Goal: Task Accomplishment & Management: Use online tool/utility

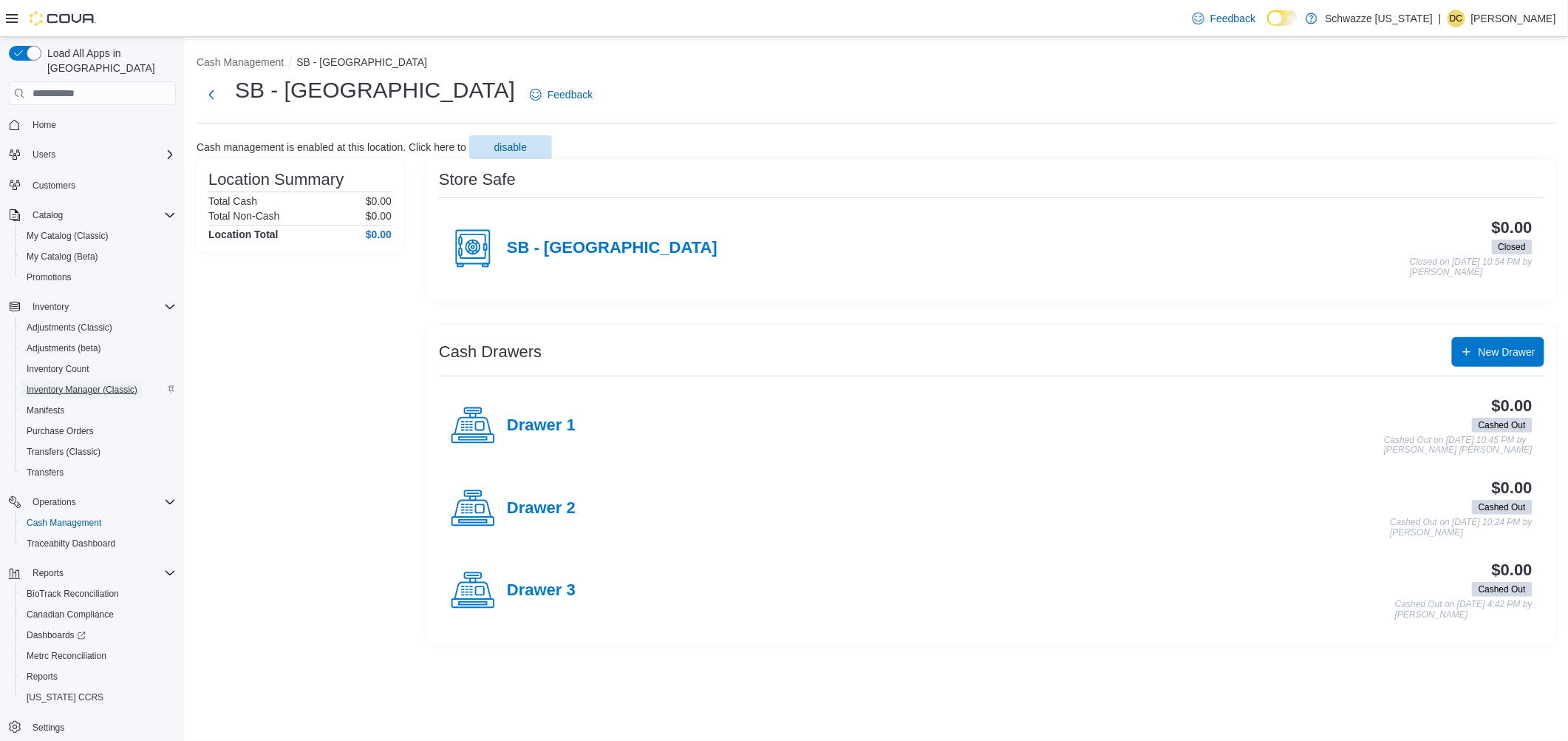
drag, startPoint x: 0, startPoint y: 0, endPoint x: 75, endPoint y: 363, distance: 370.7
click at [75, 384] on span "Inventory Manager (Classic)" at bounding box center [82, 389] width 111 height 12
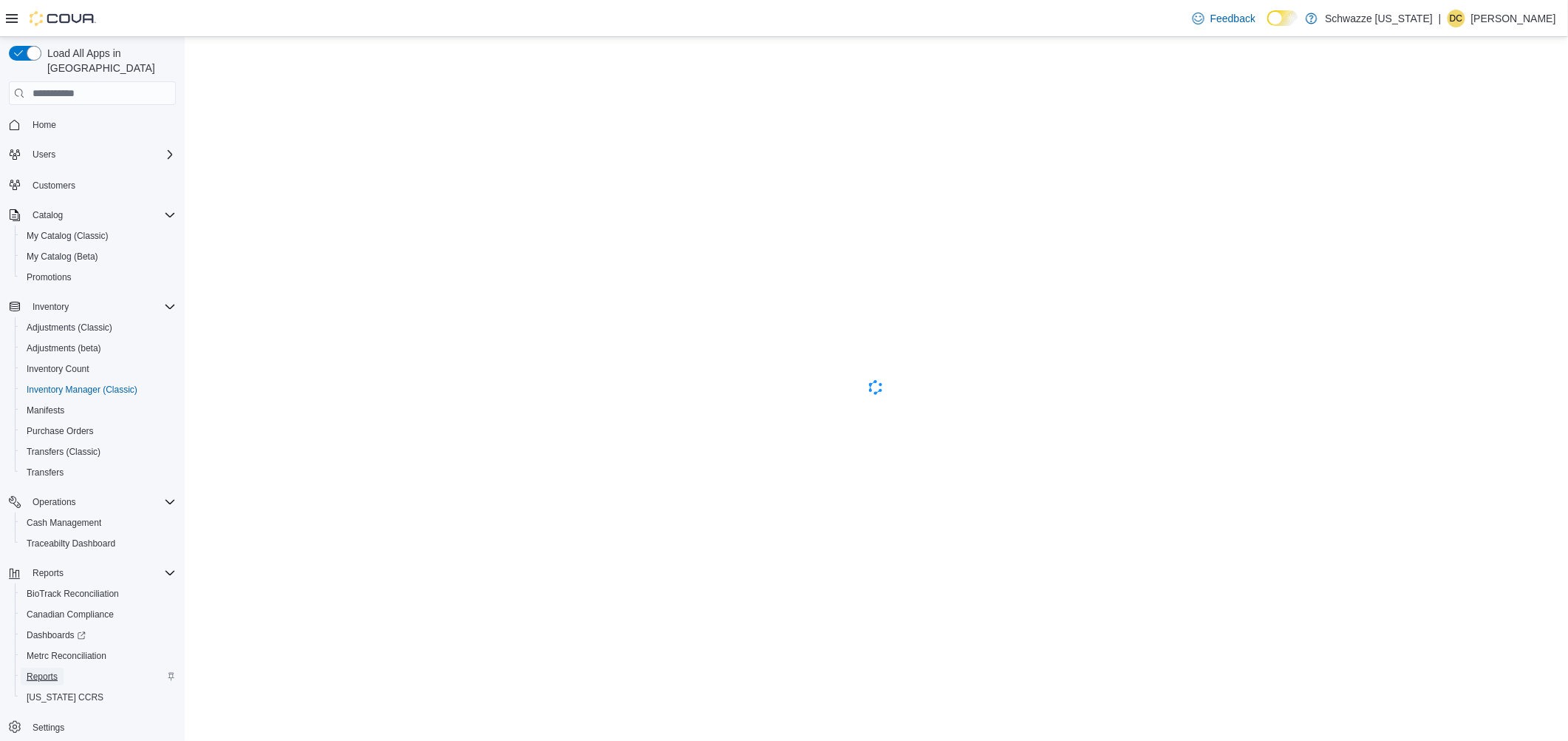
click at [51, 671] on span "Reports" at bounding box center [42, 676] width 31 height 12
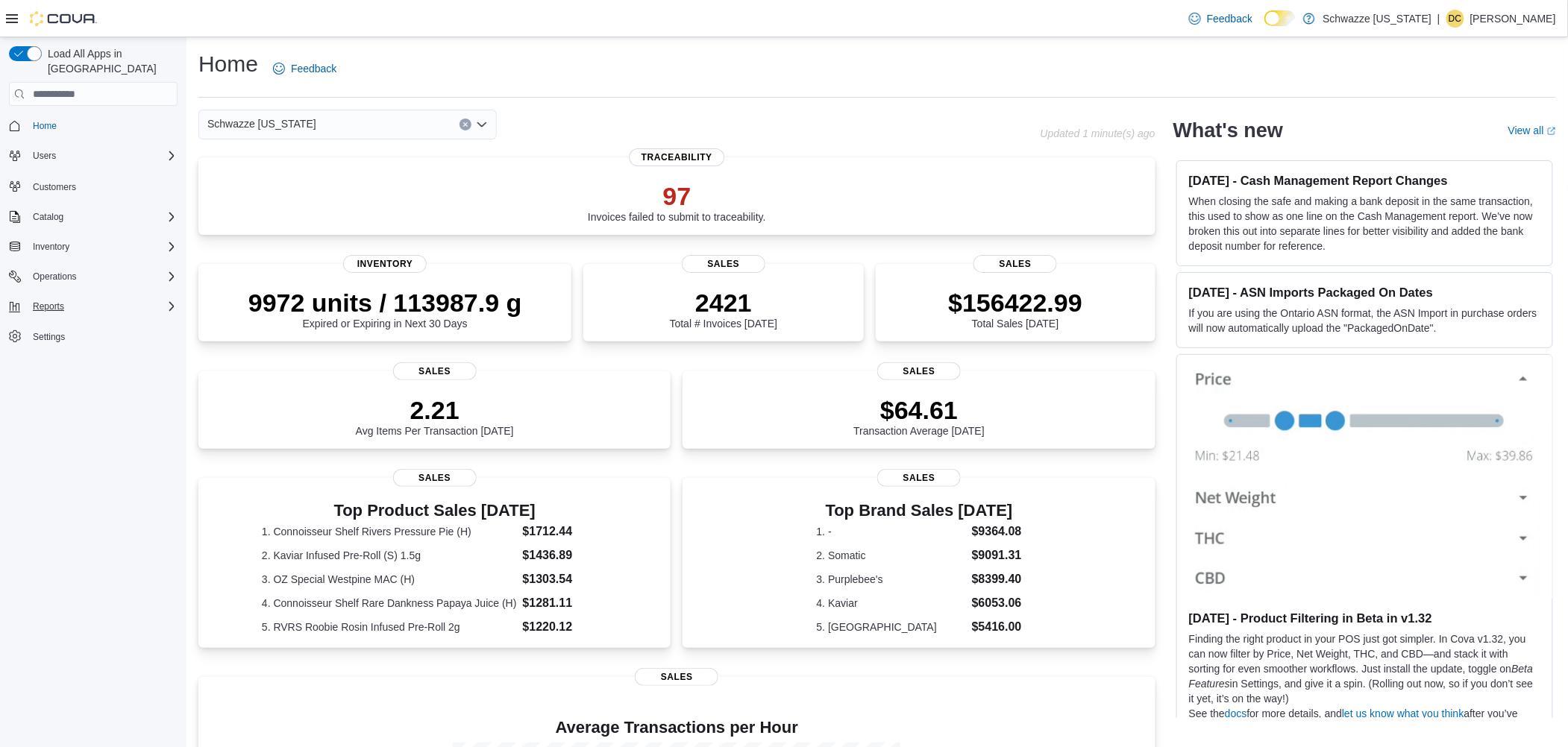
click at [80, 298] on div "Reports" at bounding box center [102, 307] width 151 height 18
click at [51, 405] on span "Reports" at bounding box center [42, 410] width 31 height 12
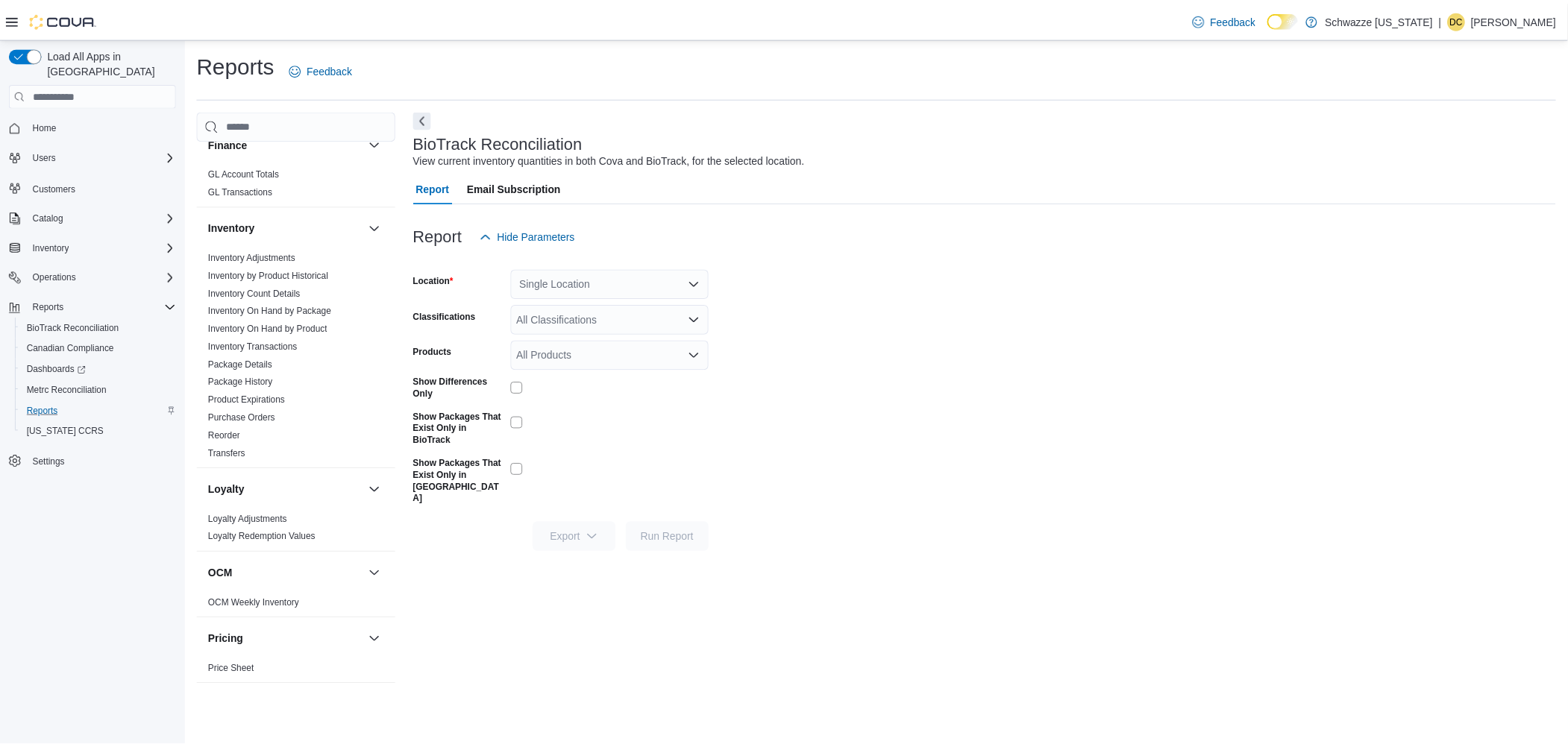
scroll to position [695, 0]
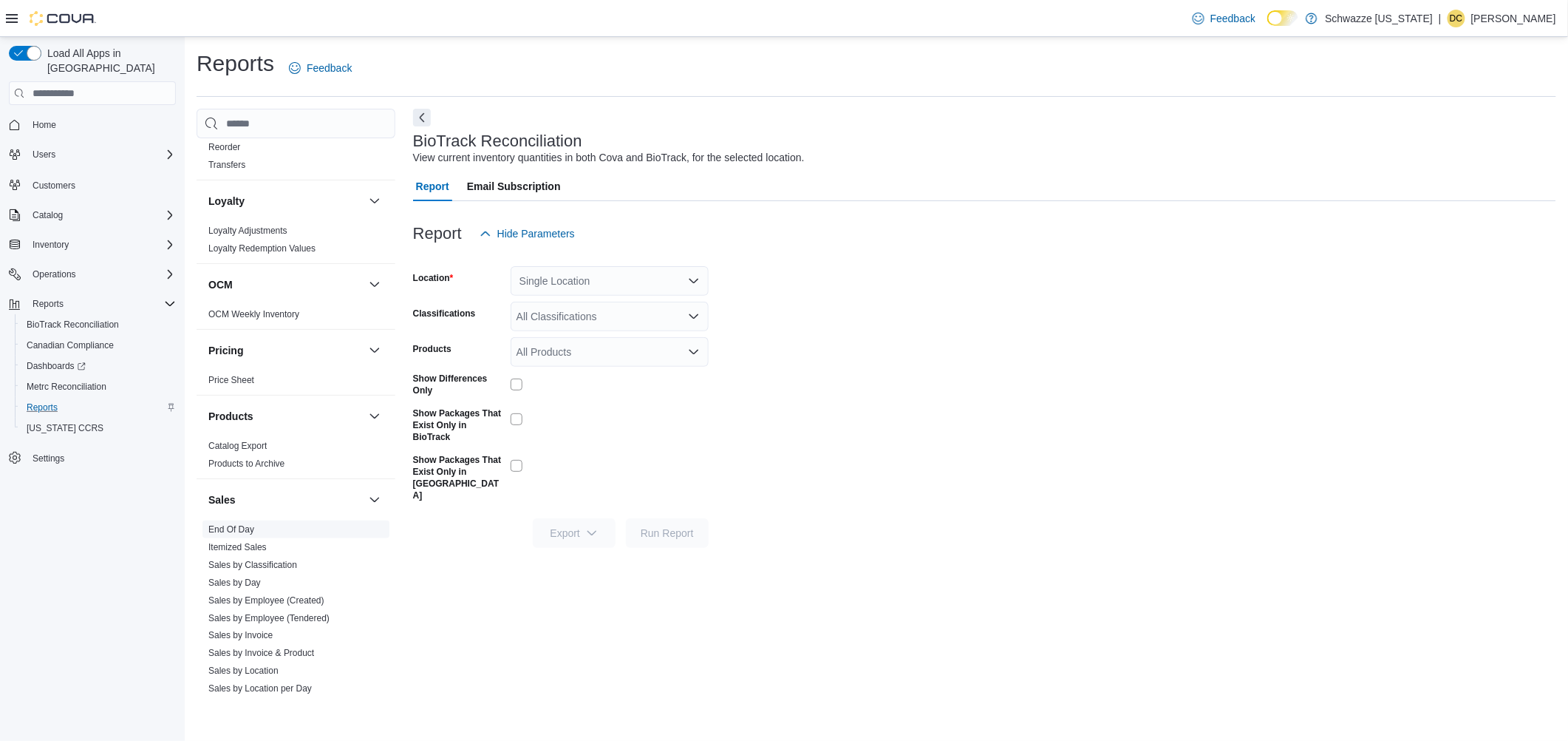
click at [232, 529] on link "End Of Day" at bounding box center [231, 529] width 46 height 10
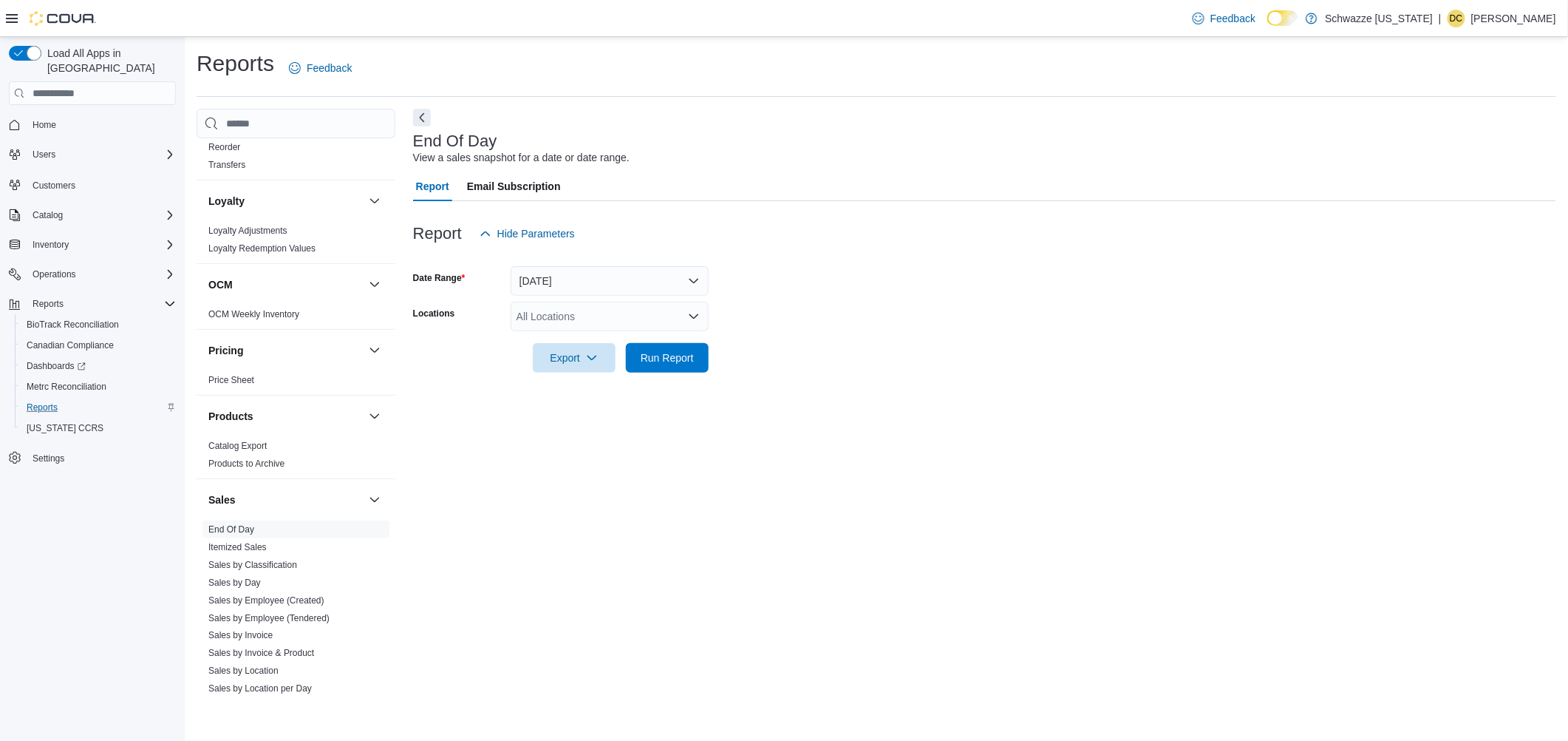
click at [560, 309] on div "All Locations" at bounding box center [610, 316] width 198 height 29
type input "***"
click at [580, 344] on span "SB - [GEOGRAPHIC_DATA]" at bounding box center [623, 341] width 131 height 15
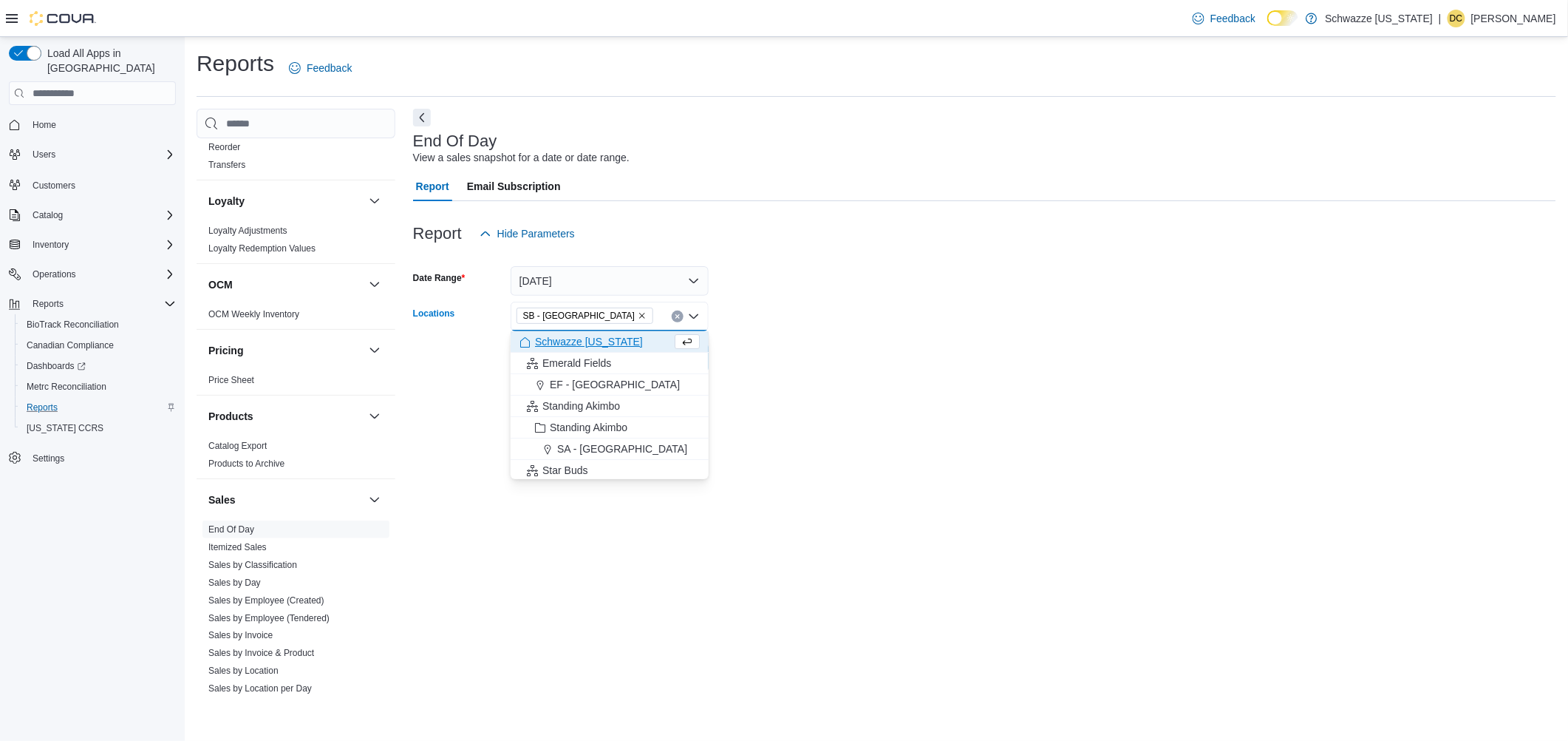
click at [804, 306] on form "Date Range Today Locations SB - Pueblo West Combo box. Selected. SB - Pueblo We…" at bounding box center [985, 310] width 1143 height 124
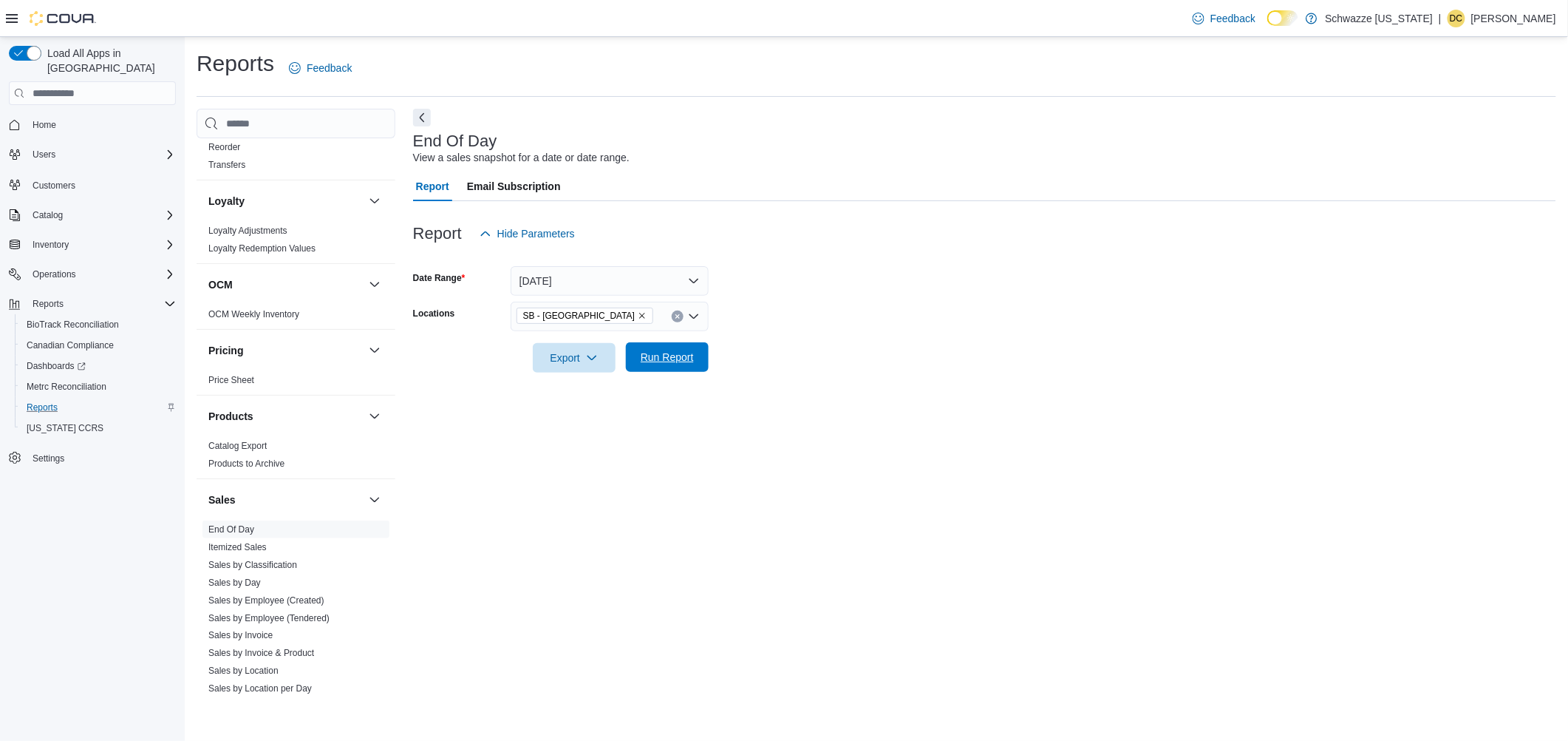
drag, startPoint x: 655, startPoint y: 350, endPoint x: 662, endPoint y: 348, distance: 7.3
click at [658, 350] on span "Run Report" at bounding box center [667, 356] width 65 height 29
